Goal: Leave review/rating: Share an evaluation or opinion about a product, service, or content

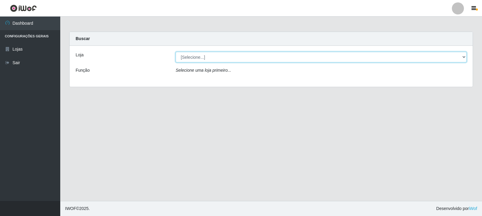
click at [465, 57] on select "[Selecione...] Rede Compras Supermercados - LOJA 3" at bounding box center [321, 57] width 291 height 11
select select "162"
click at [176, 52] on select "[Selecione...] Rede Compras Supermercados - LOJA 3" at bounding box center [321, 57] width 291 height 11
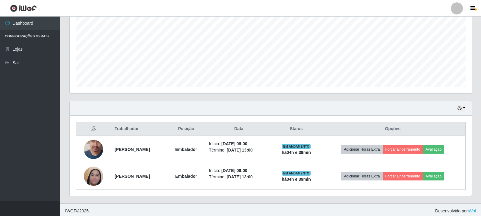
scroll to position [131, 0]
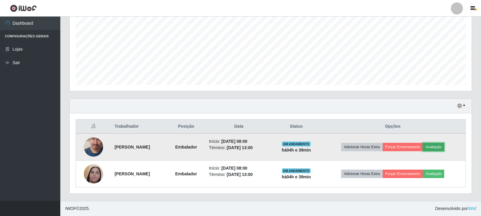
click at [440, 147] on button "Avaliação" at bounding box center [433, 147] width 21 height 8
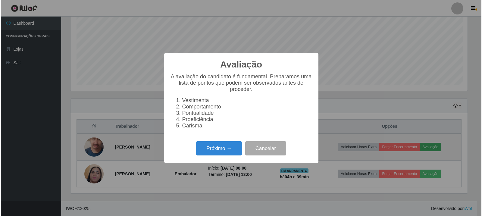
scroll to position [125, 399]
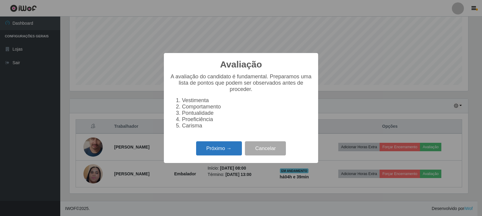
click at [222, 153] on button "Próximo →" at bounding box center [219, 148] width 46 height 14
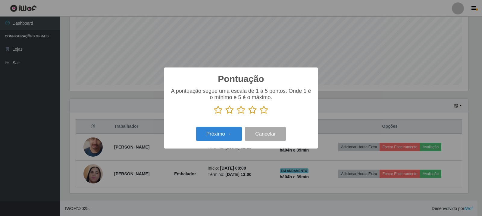
click at [264, 112] on icon at bounding box center [264, 110] width 8 height 9
click at [260, 115] on input "radio" at bounding box center [260, 115] width 0 height 0
click at [223, 140] on button "Próximo →" at bounding box center [219, 134] width 46 height 14
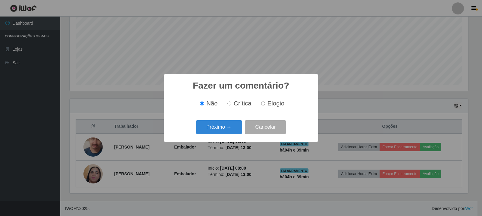
click at [264, 103] on input "Elogio" at bounding box center [263, 104] width 4 height 4
radio input "true"
click at [226, 126] on button "Próximo →" at bounding box center [219, 127] width 46 height 14
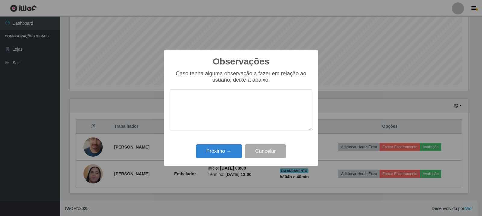
click at [352, 196] on div "Observações × Caso tenha alguma observação a fazer em relação ao usuário, deixe…" at bounding box center [241, 108] width 482 height 216
click at [213, 107] on textarea at bounding box center [241, 109] width 142 height 41
type textarea "atendeu as expectativas"
click at [225, 153] on button "Próximo →" at bounding box center [219, 151] width 46 height 14
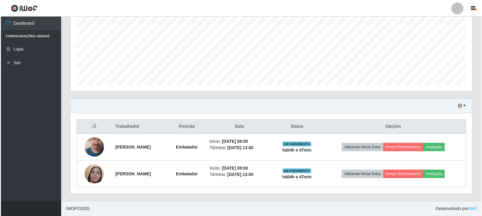
scroll to position [125, 402]
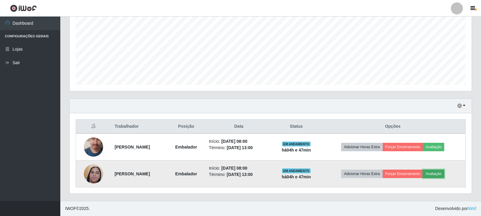
click at [443, 171] on button "Avaliação" at bounding box center [433, 174] width 21 height 8
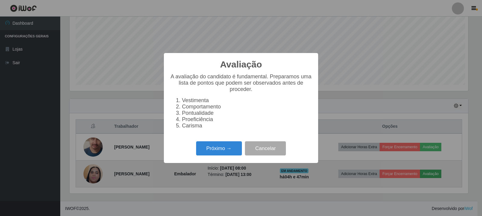
scroll to position [125, 399]
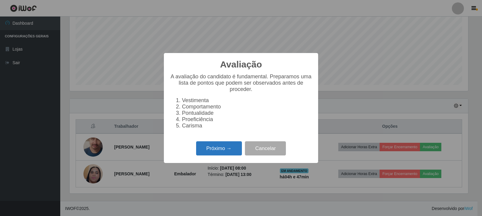
click at [233, 151] on button "Próximo →" at bounding box center [219, 148] width 46 height 14
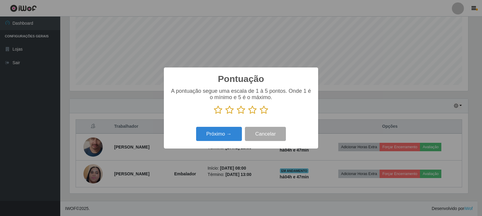
click at [265, 112] on icon at bounding box center [264, 110] width 8 height 9
click at [260, 115] on input "radio" at bounding box center [260, 115] width 0 height 0
click at [216, 132] on button "Próximo →" at bounding box center [219, 134] width 46 height 14
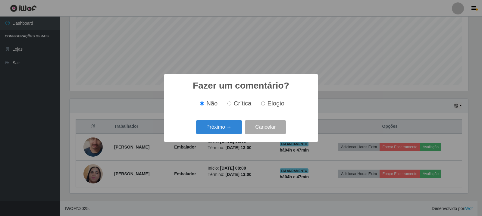
click at [262, 105] on input "Elogio" at bounding box center [263, 104] width 4 height 4
radio input "true"
click at [227, 125] on button "Próximo →" at bounding box center [219, 127] width 46 height 14
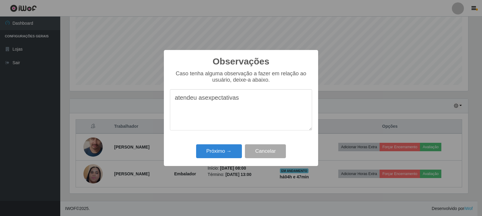
click at [205, 101] on textarea "atendeu asexpectativas" at bounding box center [241, 109] width 142 height 41
type textarea "atendeu as expectativas"
click at [216, 150] on button "Próximo →" at bounding box center [219, 151] width 46 height 14
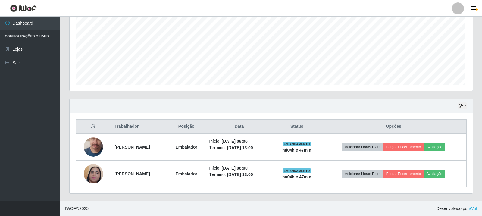
scroll to position [125, 402]
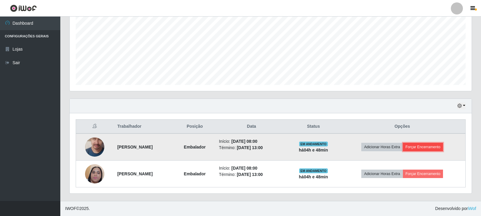
click at [433, 147] on button "Forçar Encerramento" at bounding box center [423, 147] width 40 height 8
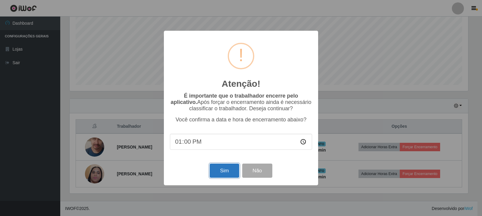
click at [225, 174] on button "Sim" at bounding box center [224, 171] width 29 height 14
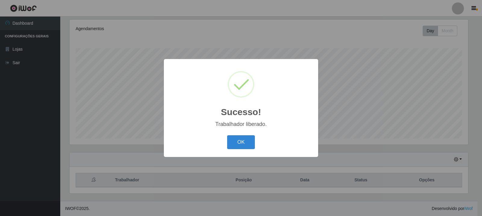
click at [430, 175] on div "Sucesso! × Trabalhador liberado. OK Cancel" at bounding box center [241, 108] width 482 height 216
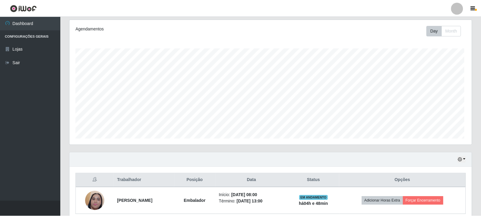
scroll to position [125, 402]
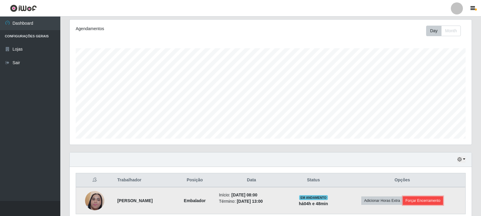
click at [424, 201] on button "Forçar Encerramento" at bounding box center [423, 201] width 40 height 8
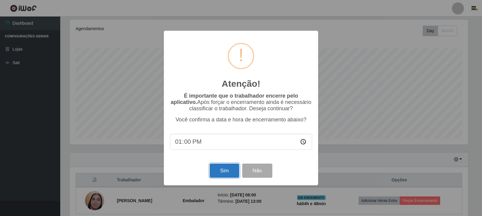
click at [221, 170] on button "Sim" at bounding box center [224, 171] width 29 height 14
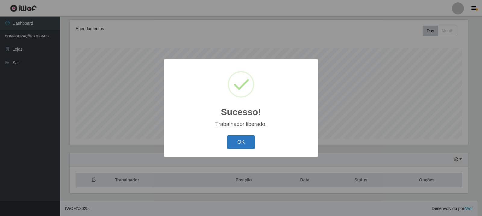
click at [246, 143] on button "OK" at bounding box center [241, 142] width 28 height 14
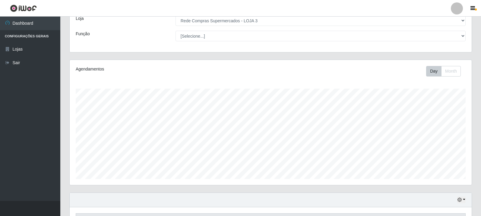
scroll to position [0, 0]
